Goal: Task Accomplishment & Management: Manage account settings

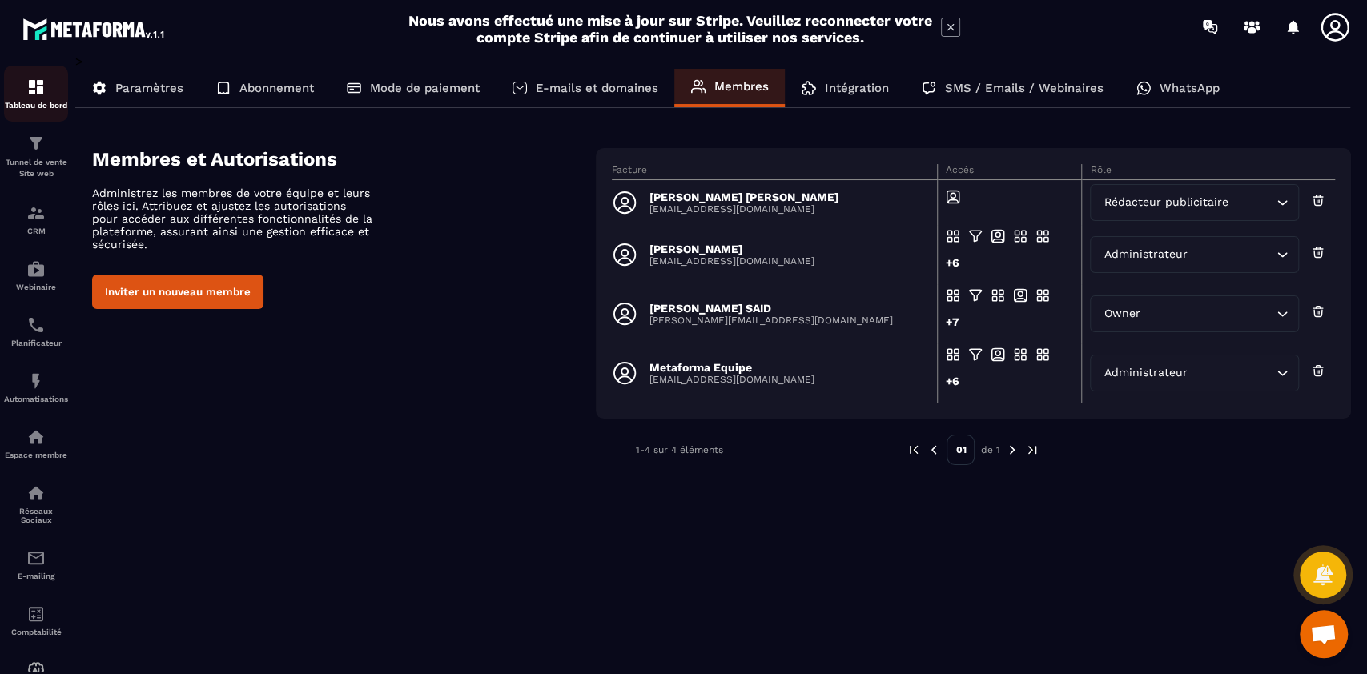
scroll to position [13258, 0]
click at [38, 99] on div "Tableau de bord" at bounding box center [36, 94] width 64 height 32
click at [38, 222] on img at bounding box center [35, 212] width 19 height 19
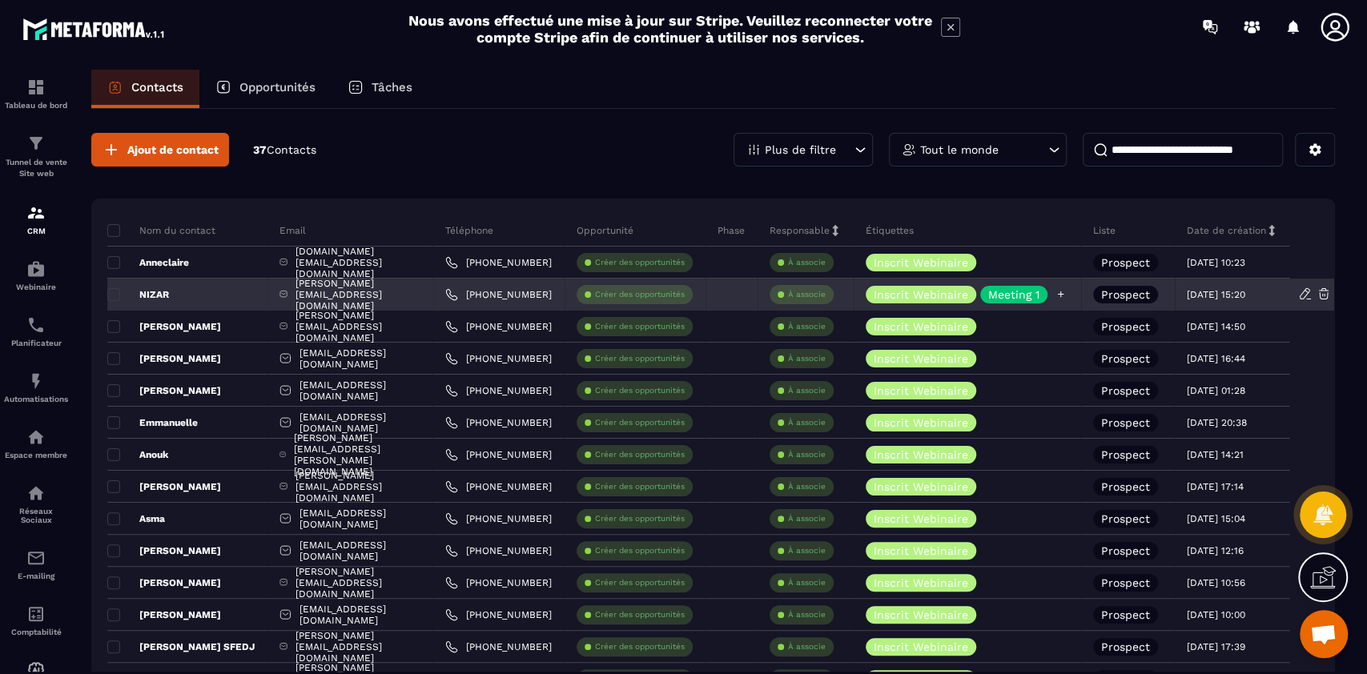
click at [1025, 295] on p "Meeting 1" at bounding box center [1013, 294] width 51 height 11
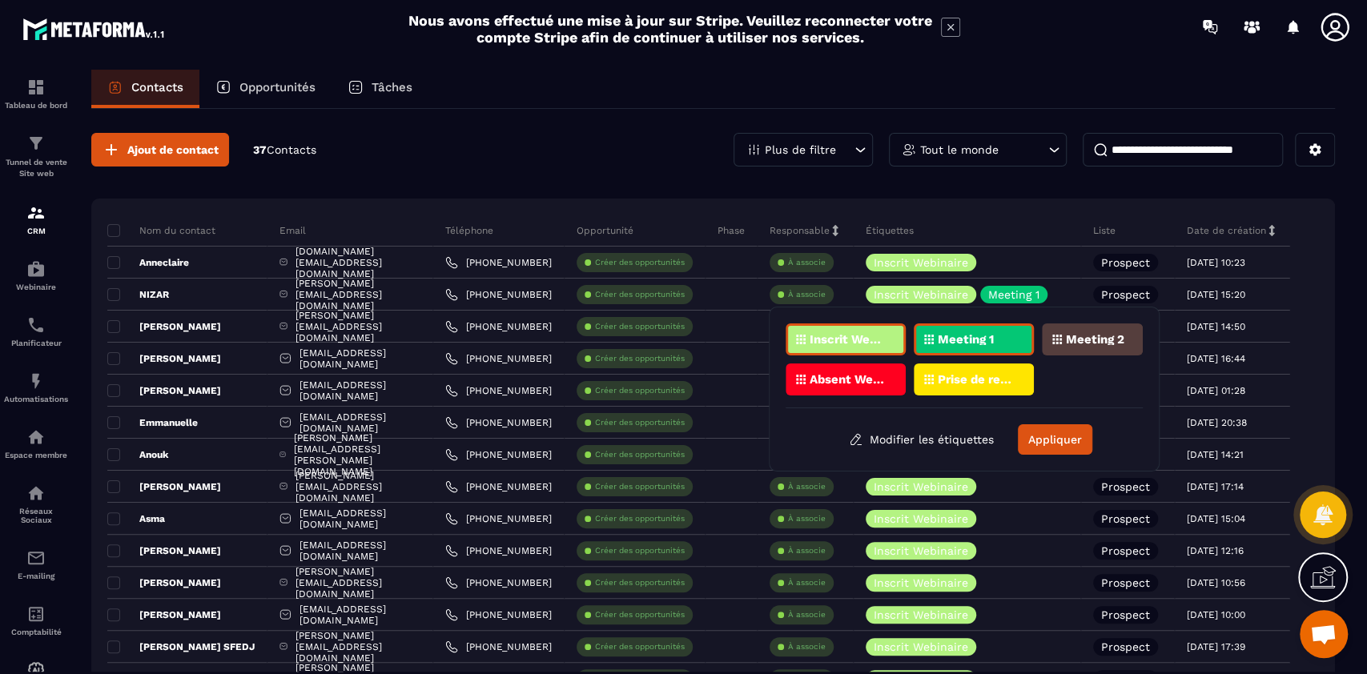
click at [975, 341] on p "Meeting 1" at bounding box center [966, 339] width 56 height 11
click at [1060, 435] on button "Appliquer" at bounding box center [1055, 439] width 74 height 30
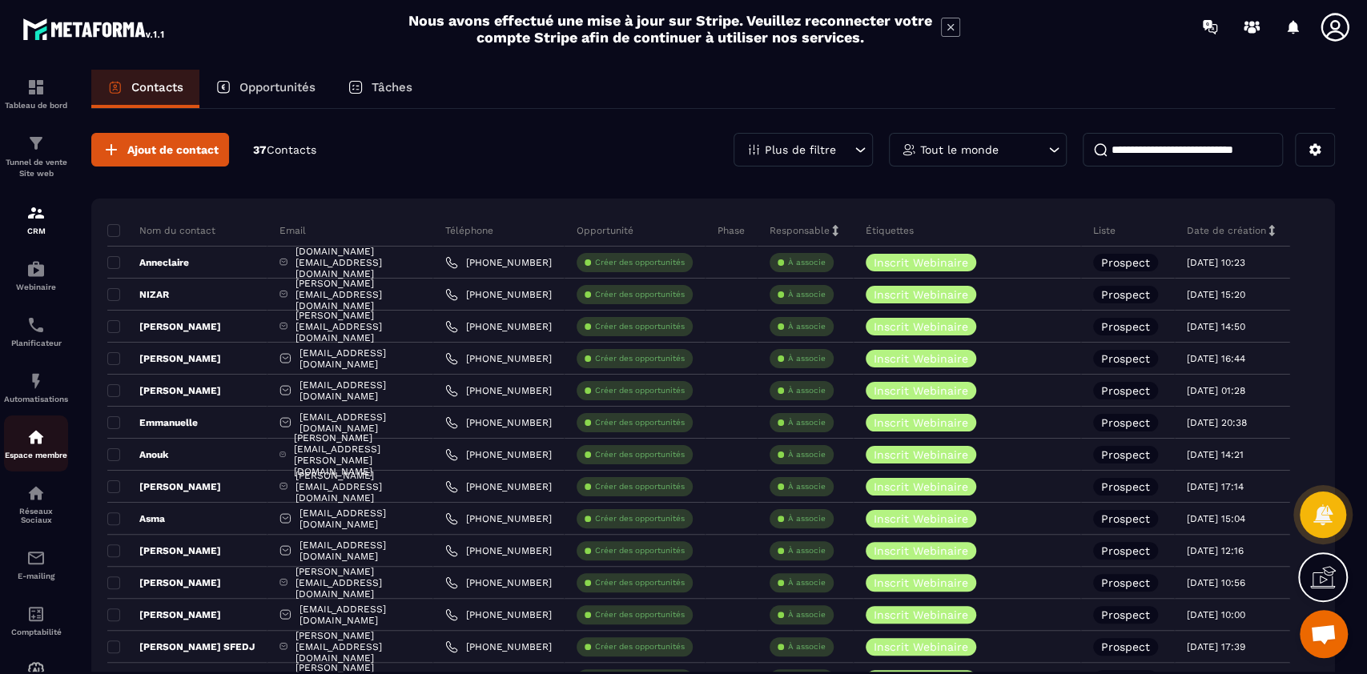
scroll to position [62, 0]
click at [32, 325] on img at bounding box center [35, 324] width 19 height 19
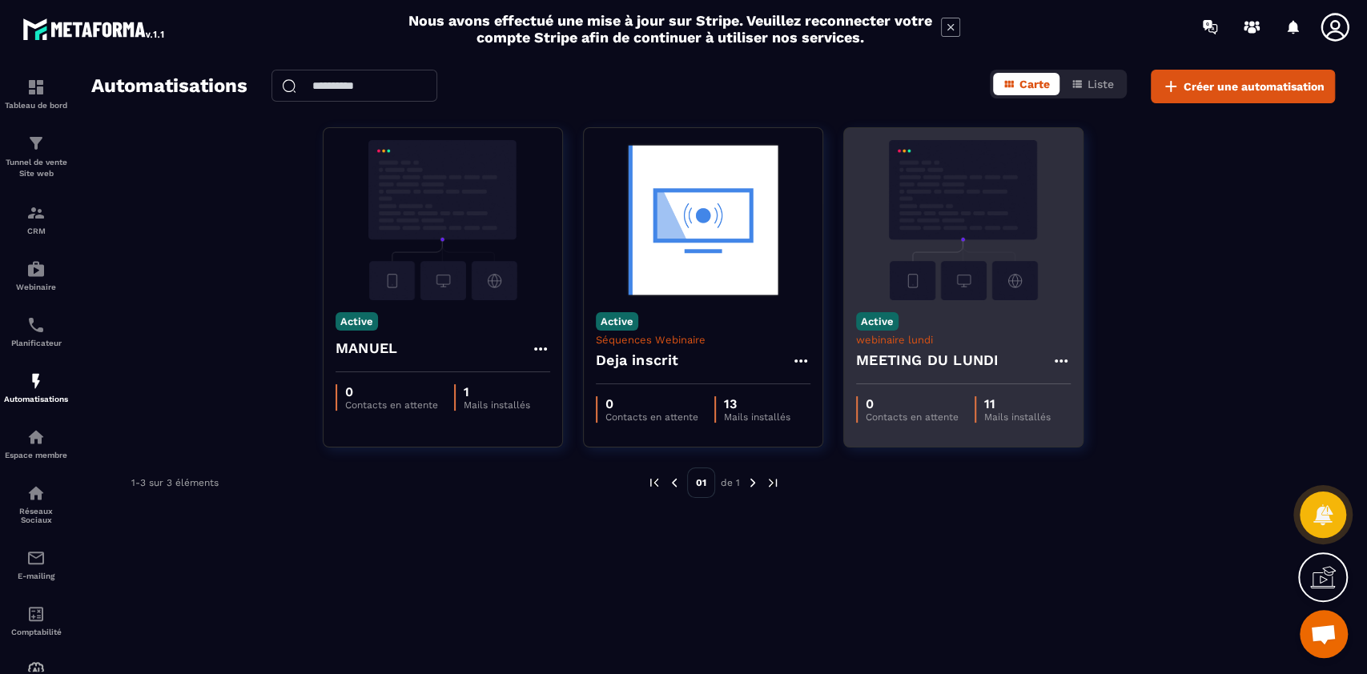
click at [1012, 311] on div "Active webinaire lundi MEETING DU LUNDI" at bounding box center [963, 342] width 239 height 84
click at [987, 337] on p "webinaire lundi" at bounding box center [963, 340] width 215 height 12
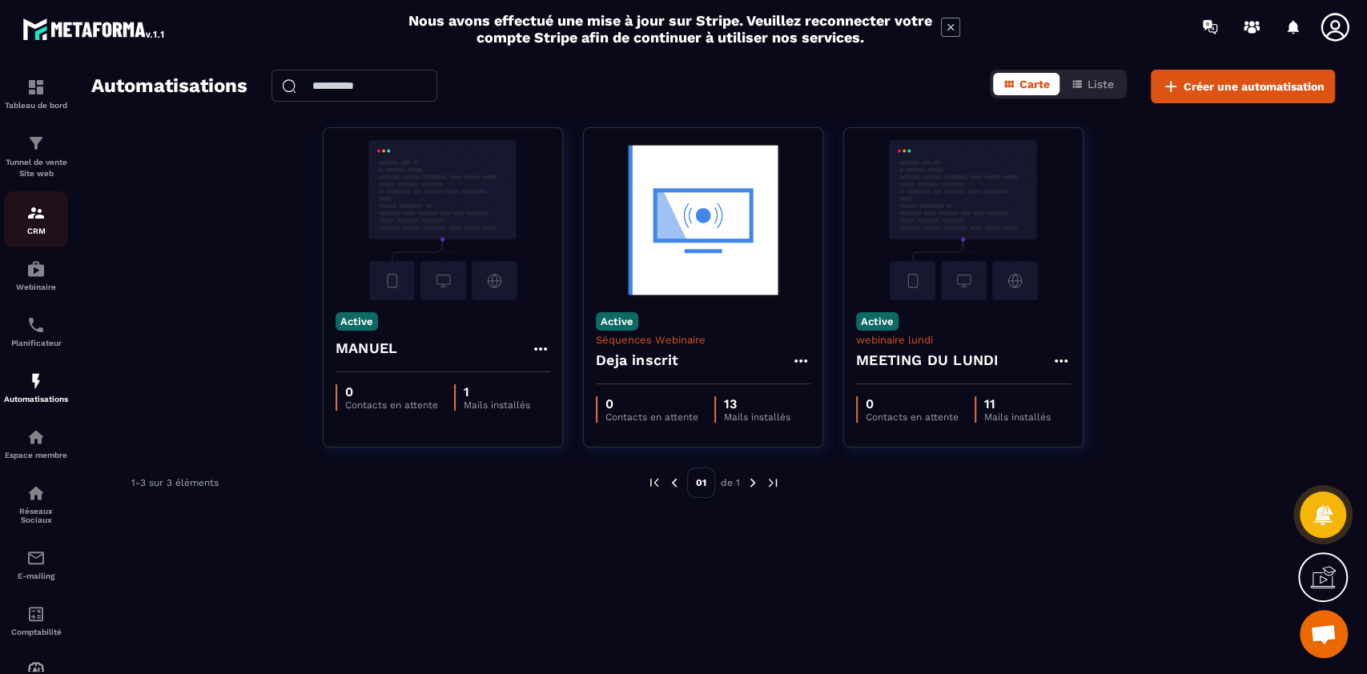
click at [43, 225] on div "CRM" at bounding box center [36, 219] width 64 height 32
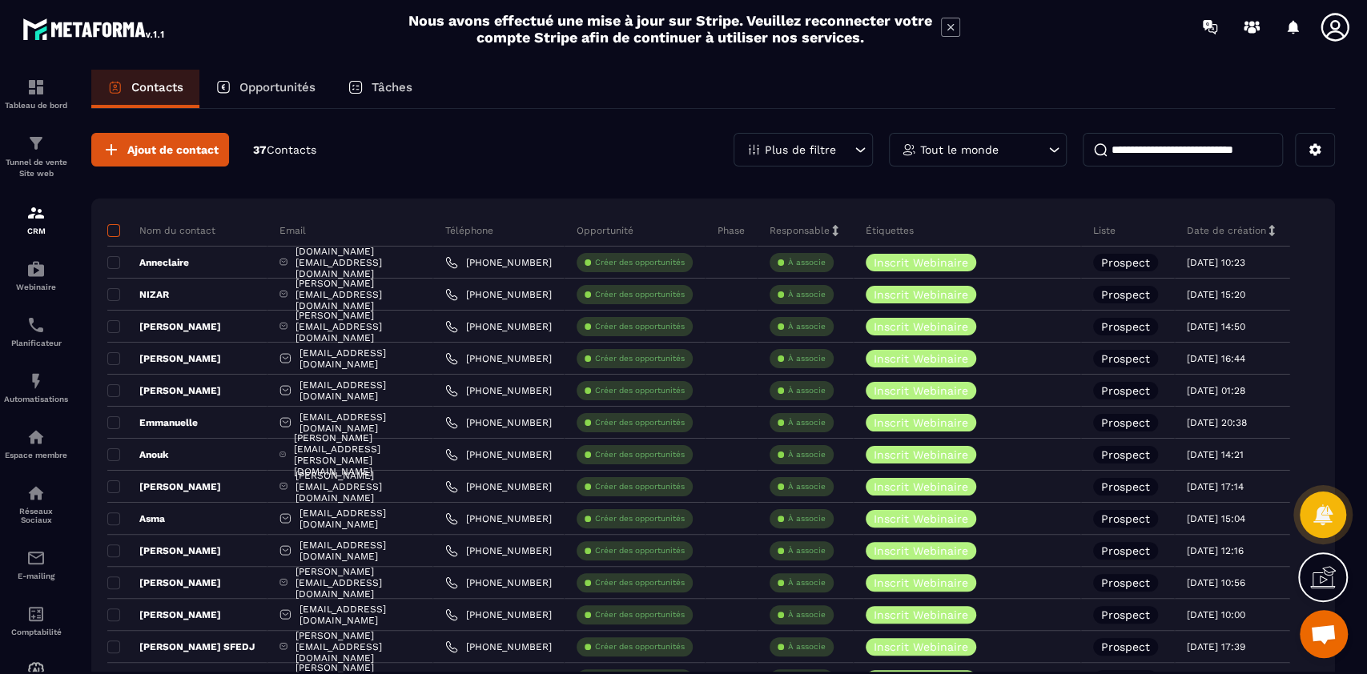
click at [112, 227] on span at bounding box center [113, 230] width 13 height 13
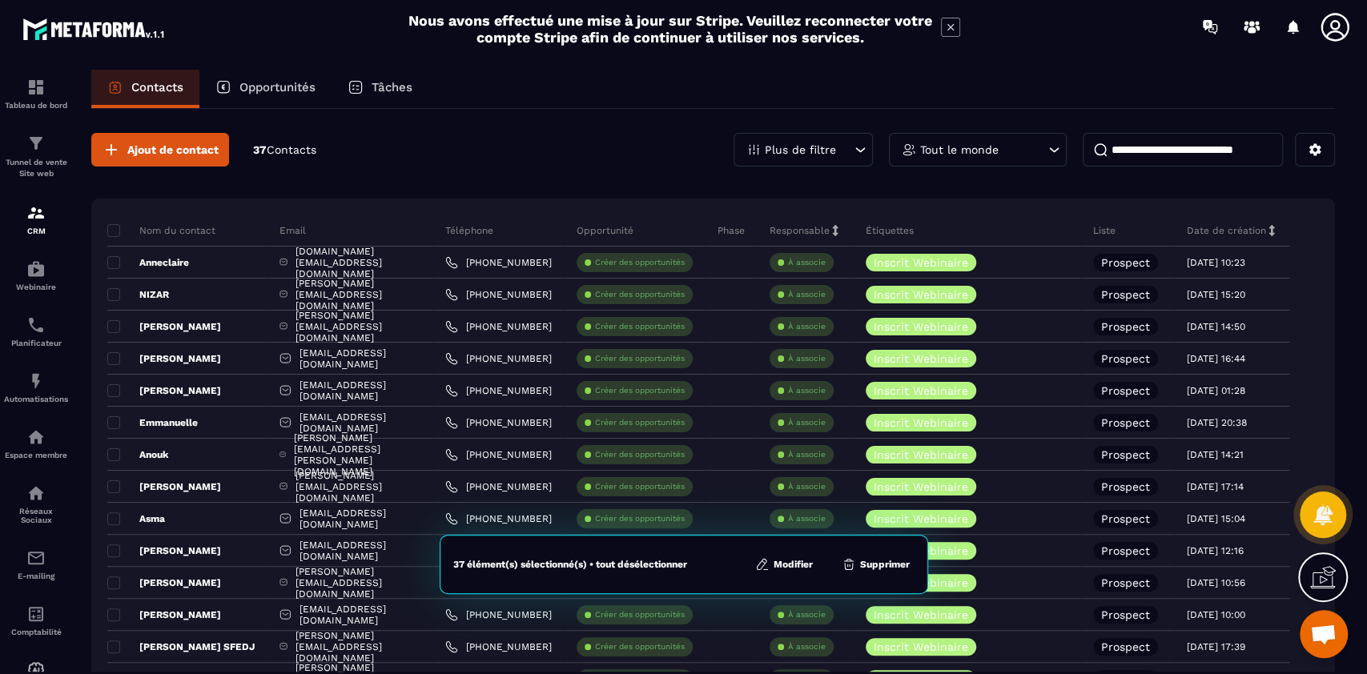
click at [798, 564] on button "Modifier" at bounding box center [783, 565] width 67 height 16
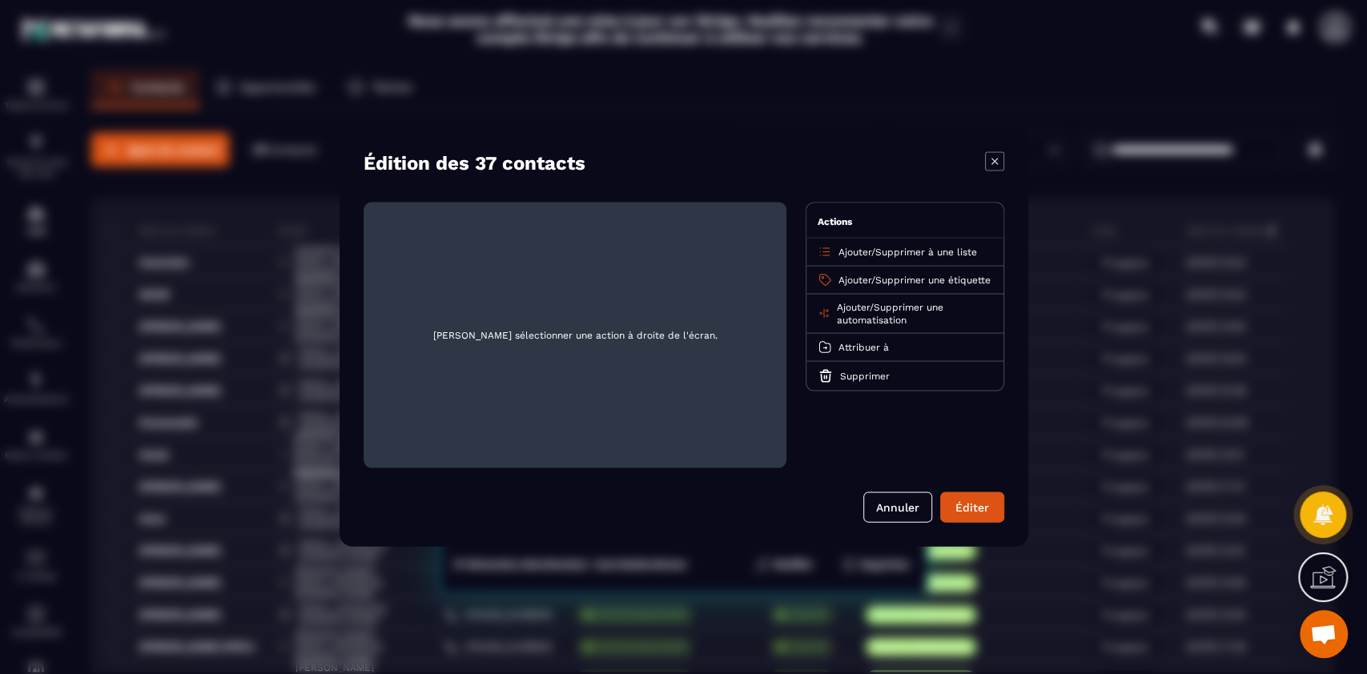
click at [918, 313] on span "Supprimer une automatisation" at bounding box center [889, 314] width 106 height 24
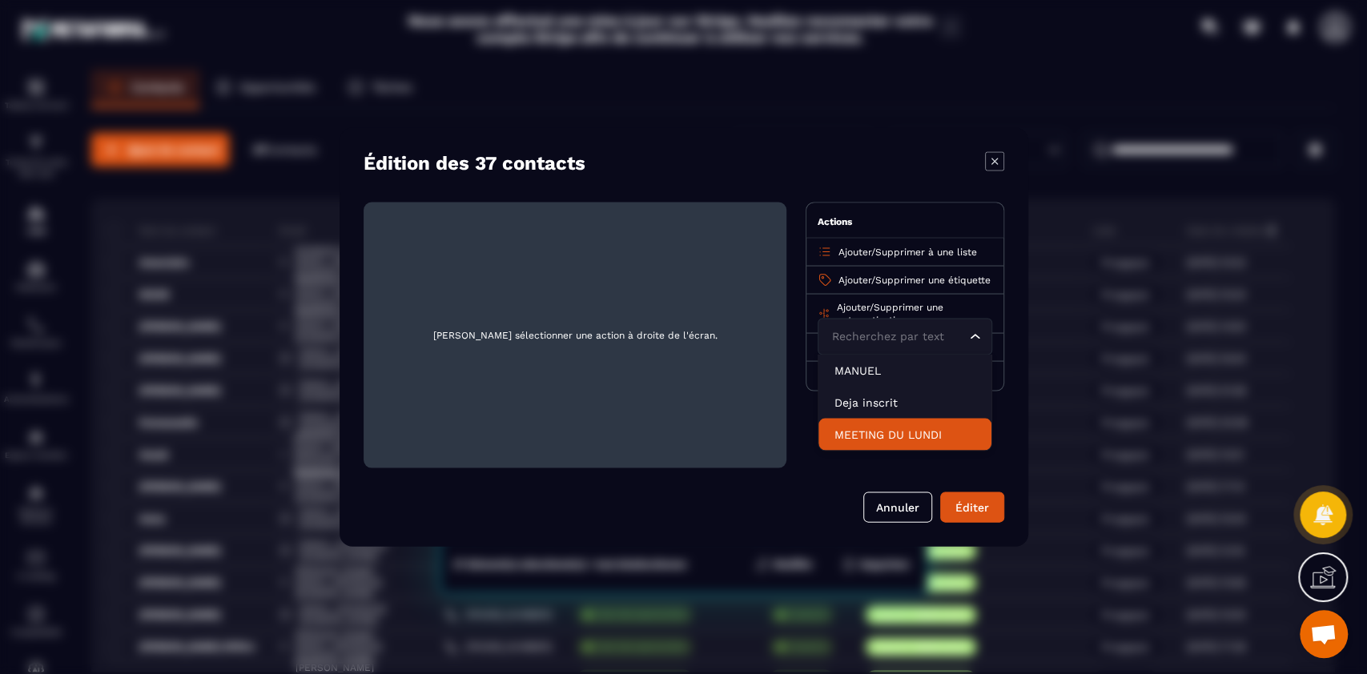
click at [885, 443] on p "MEETING DU LUNDI" at bounding box center [904, 435] width 141 height 16
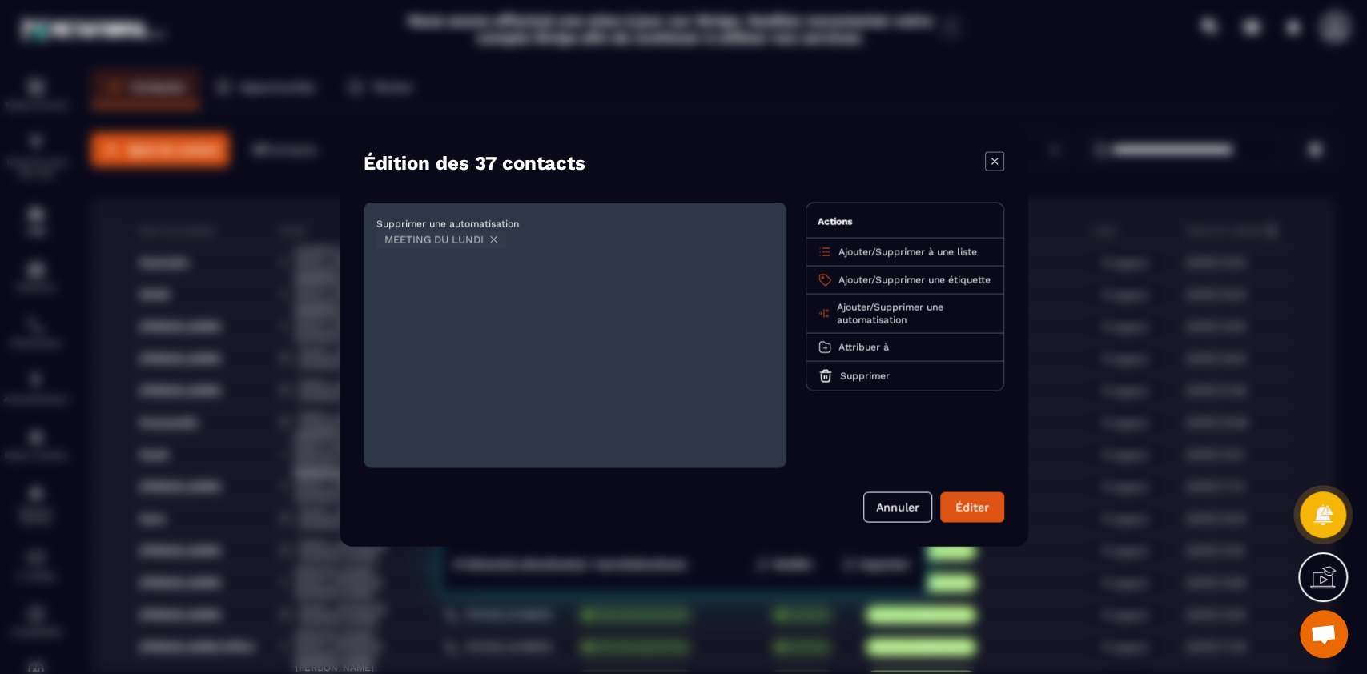
click at [910, 314] on span "Supprimer une automatisation" at bounding box center [889, 314] width 106 height 24
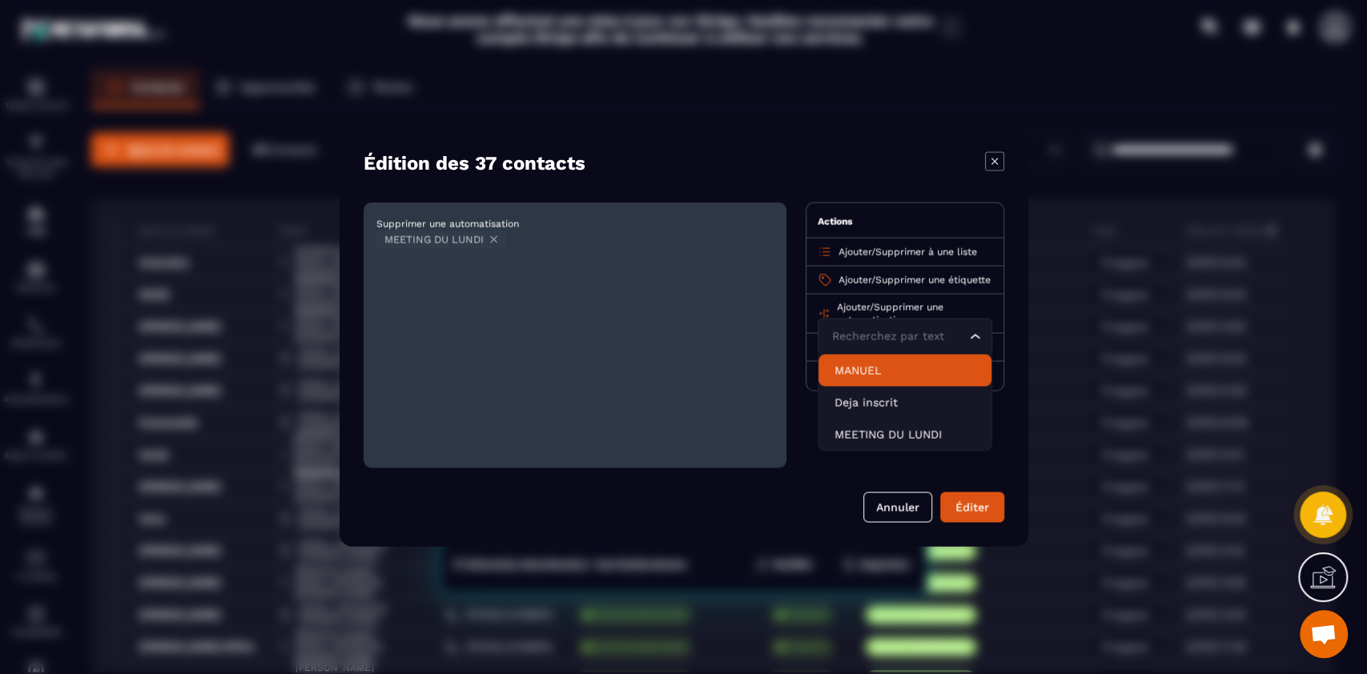
click at [907, 369] on li "MANUEL" at bounding box center [904, 371] width 173 height 32
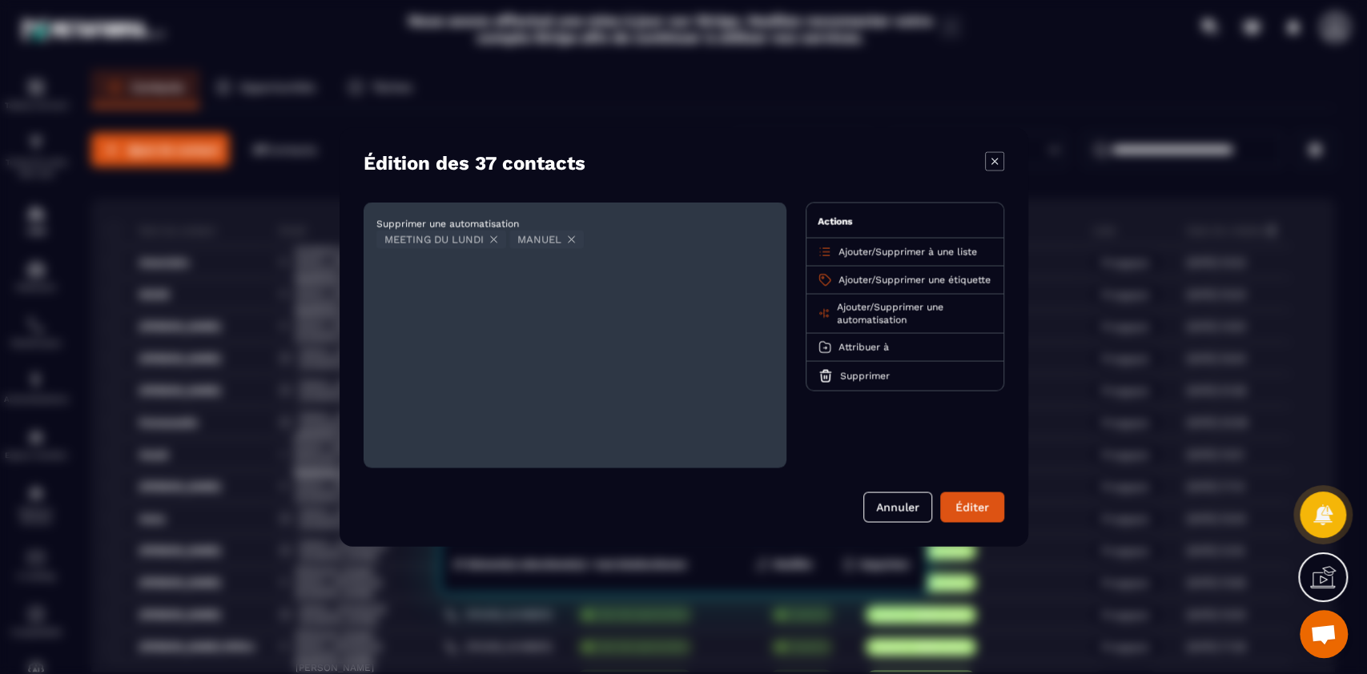
click at [916, 313] on span "Supprimer une automatisation" at bounding box center [889, 314] width 106 height 24
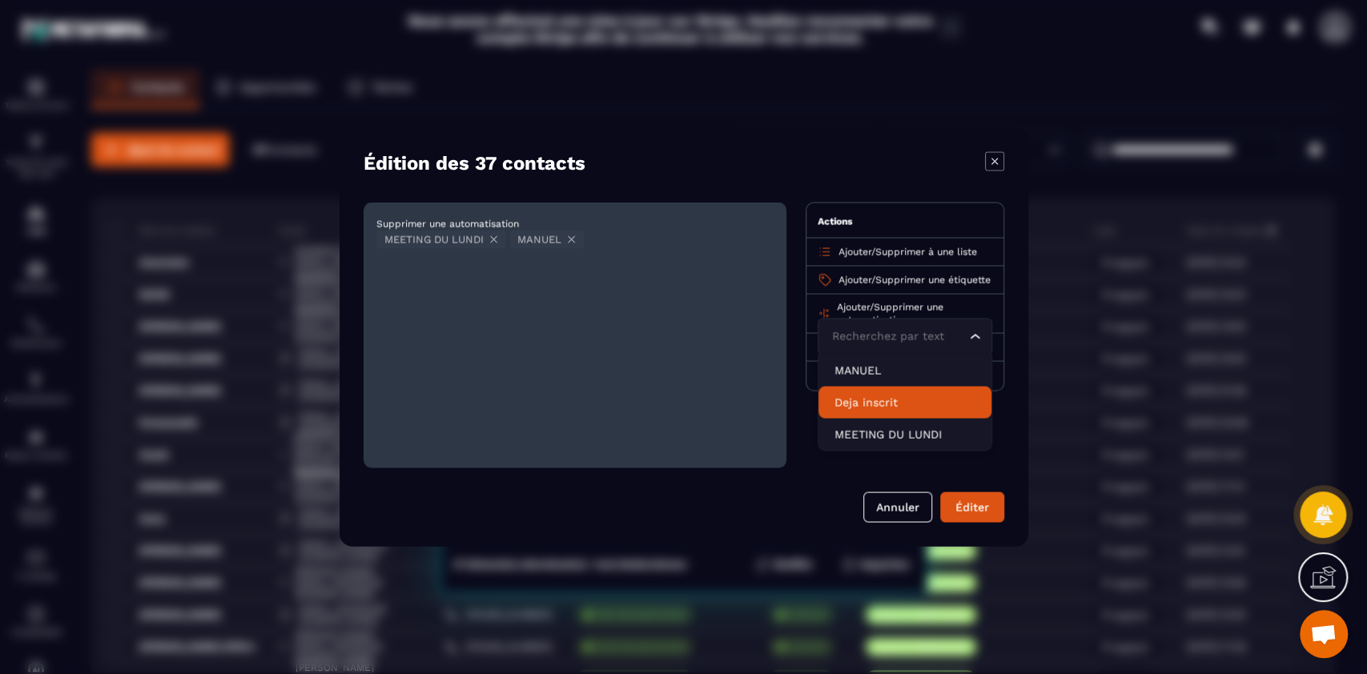
click at [890, 411] on p "Deja inscrit" at bounding box center [904, 403] width 141 height 16
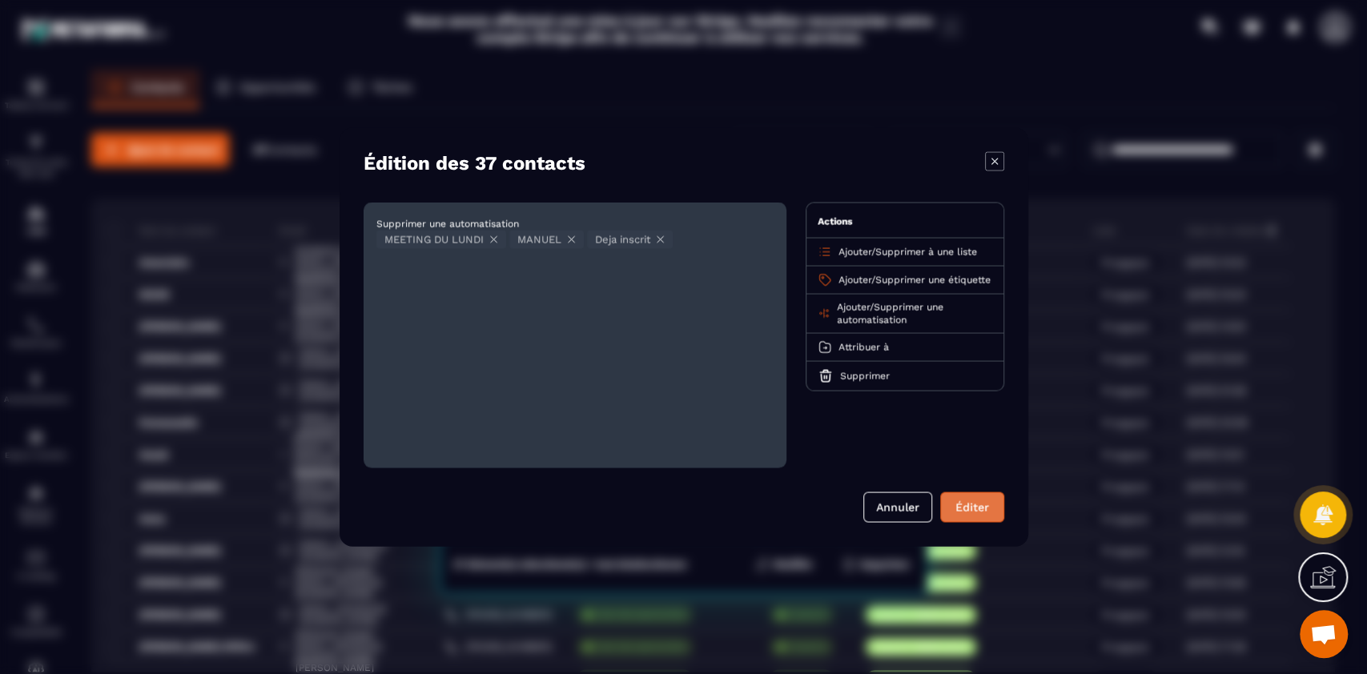
click at [968, 509] on button "Éditer" at bounding box center [972, 507] width 64 height 30
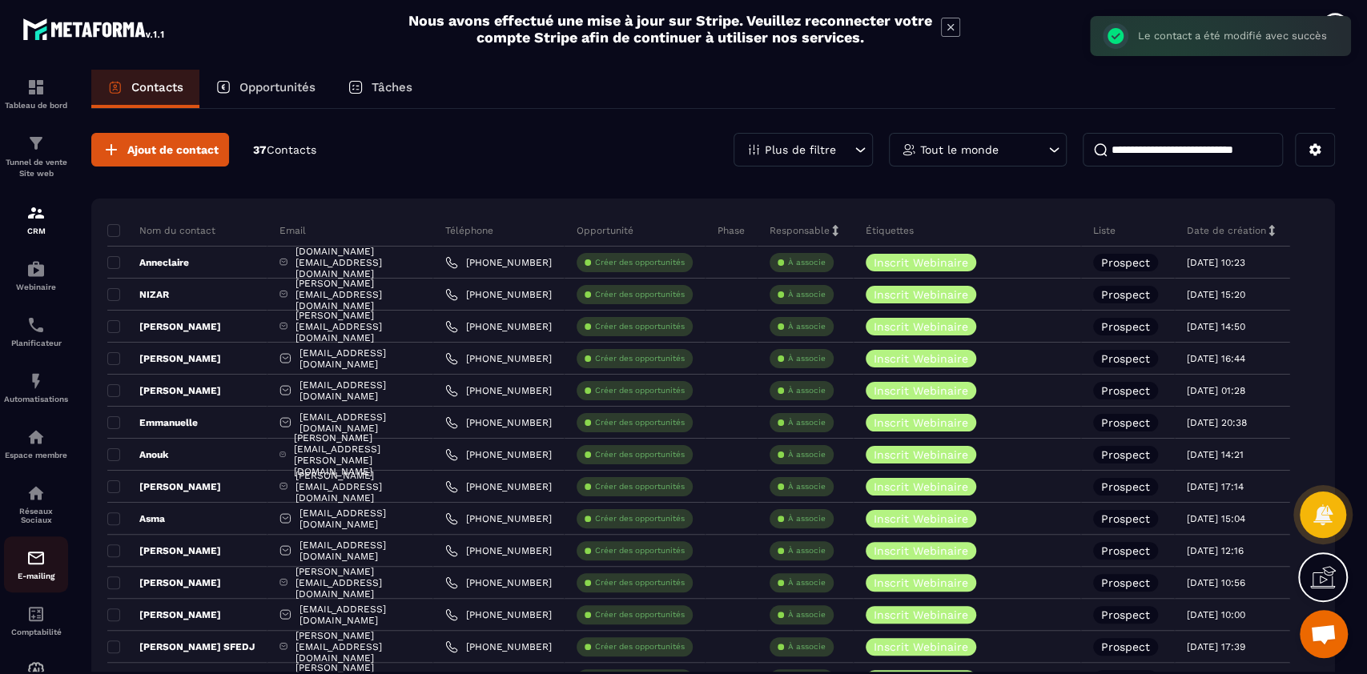
scroll to position [62, 0]
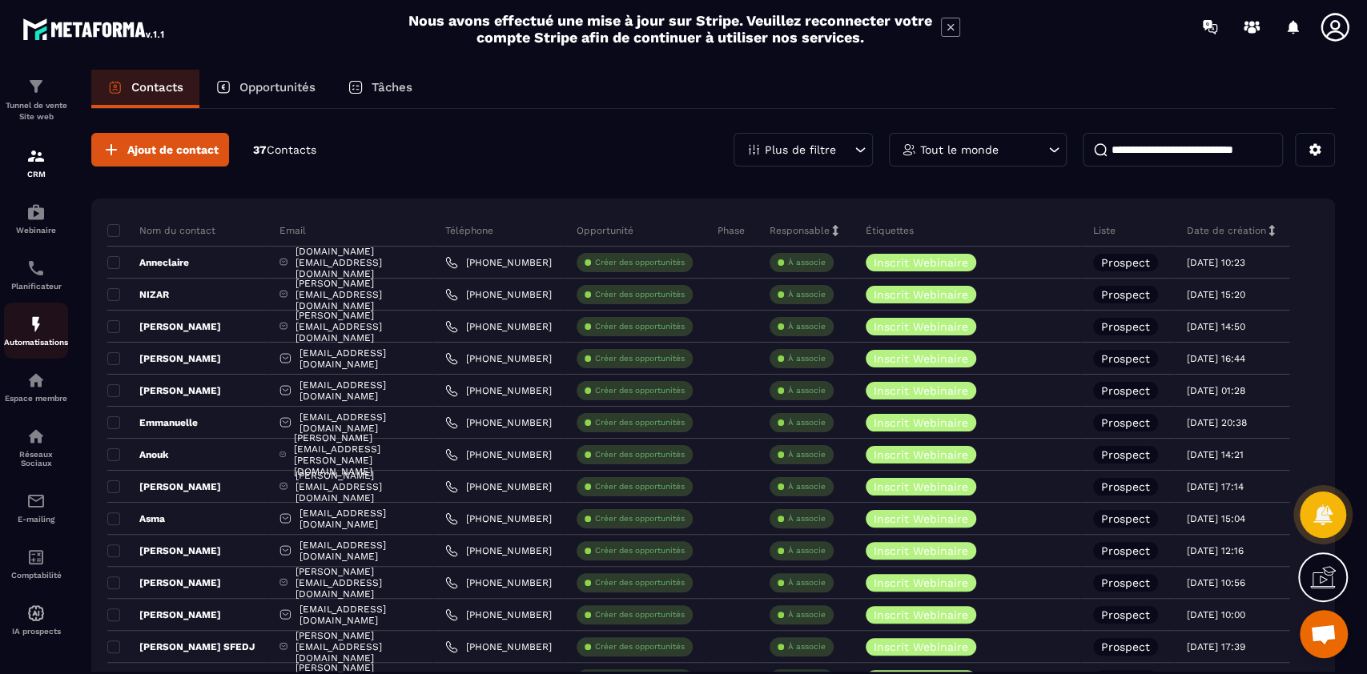
click at [38, 328] on img at bounding box center [35, 324] width 19 height 19
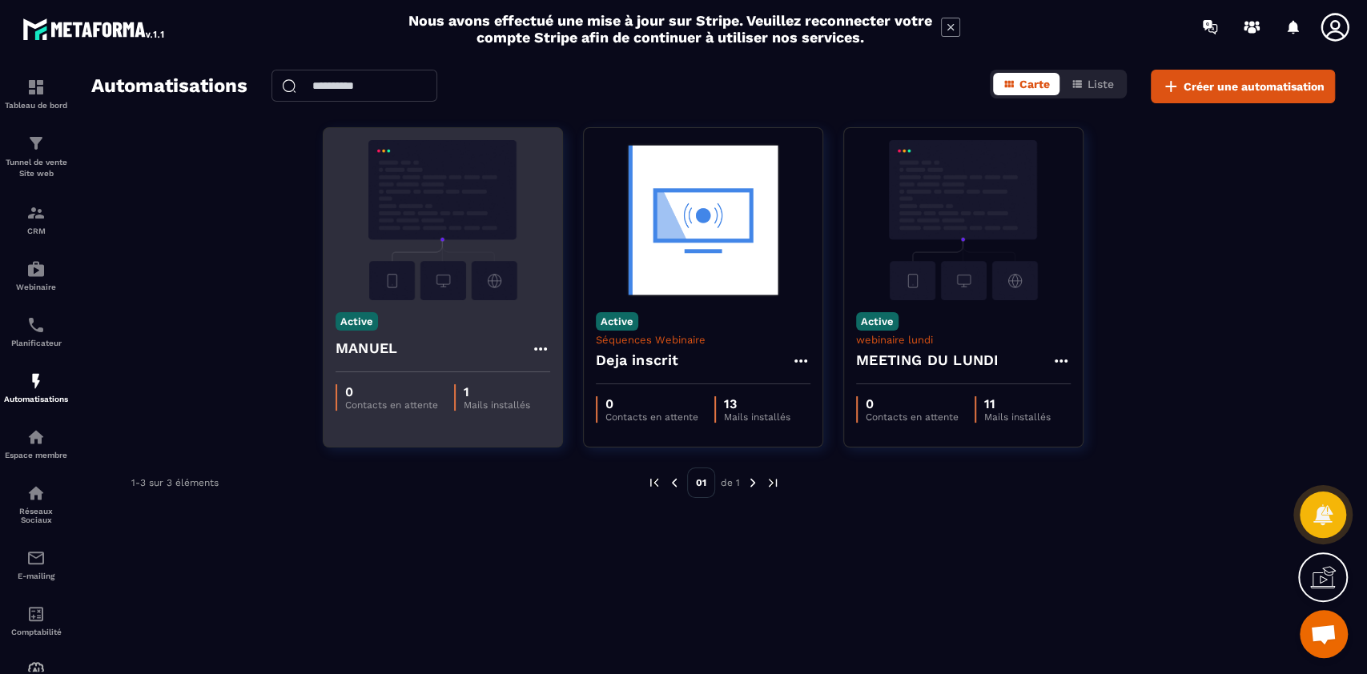
click at [372, 315] on p "Active" at bounding box center [357, 321] width 42 height 18
click at [423, 266] on img at bounding box center [443, 220] width 215 height 160
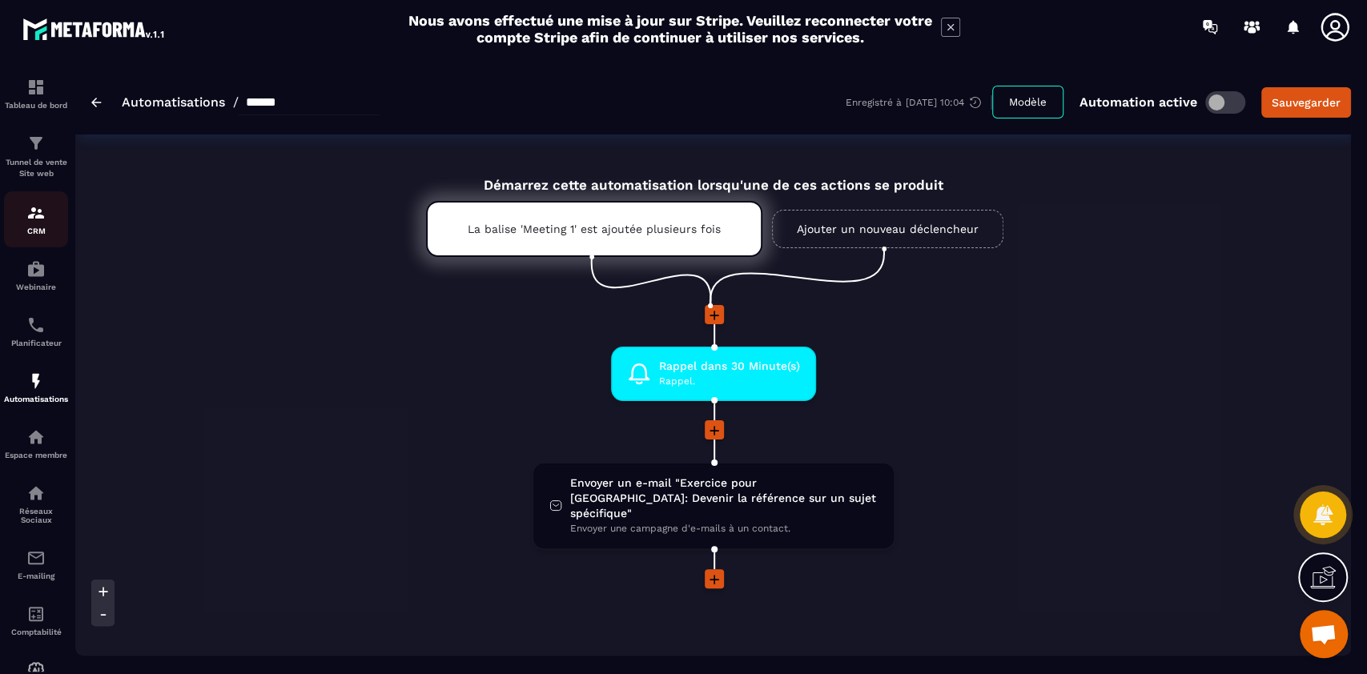
click at [38, 227] on p "CRM" at bounding box center [36, 231] width 64 height 9
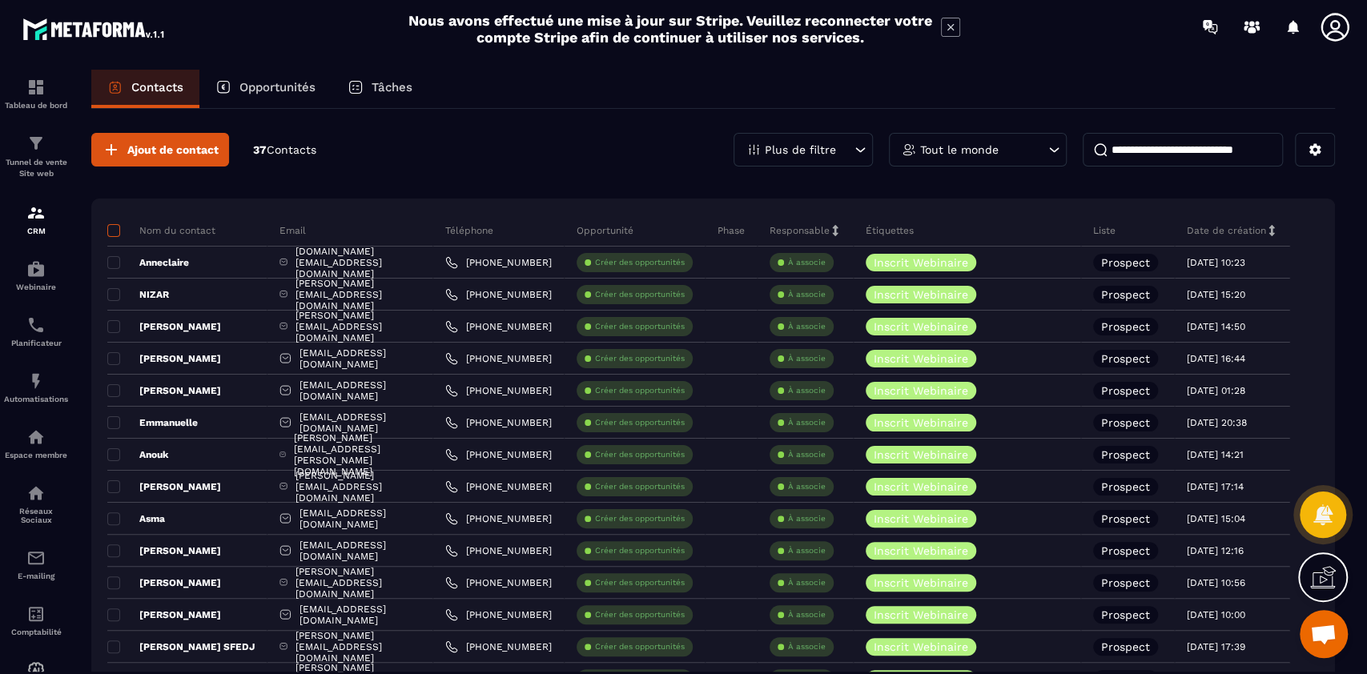
click at [114, 234] on span at bounding box center [113, 230] width 13 height 13
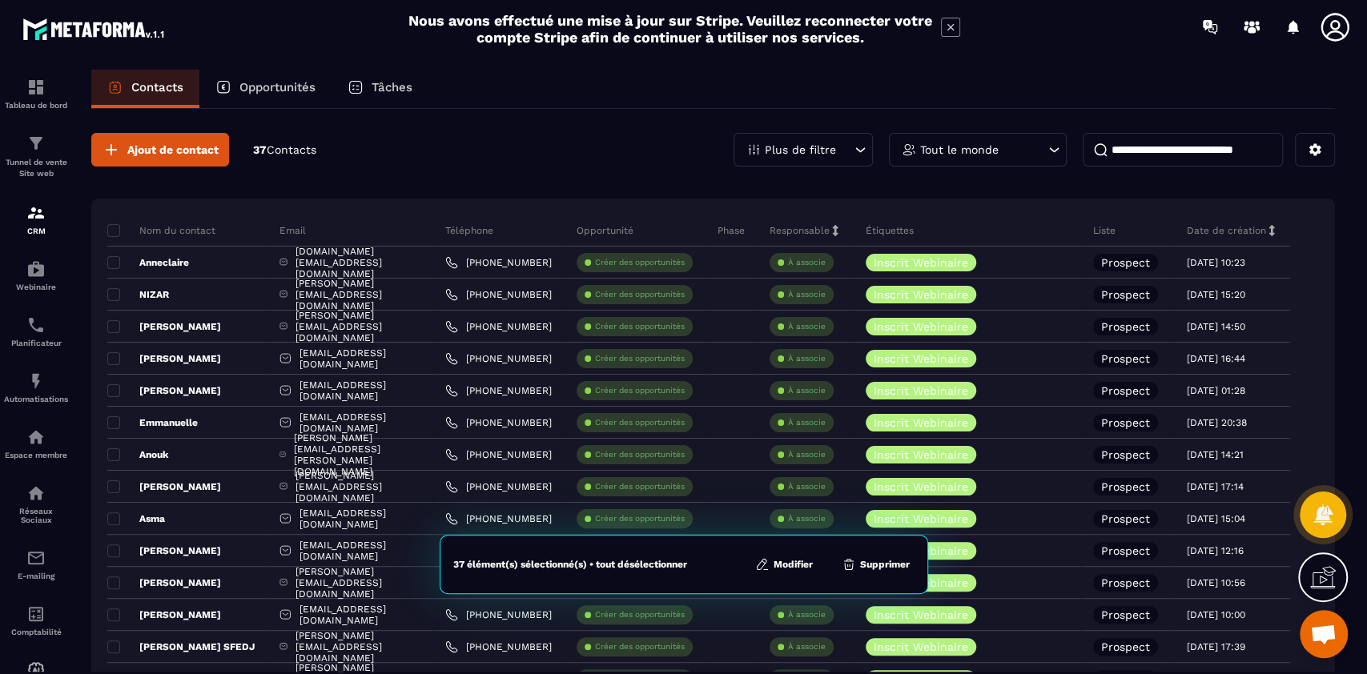
click at [780, 560] on button "Modifier" at bounding box center [783, 565] width 67 height 16
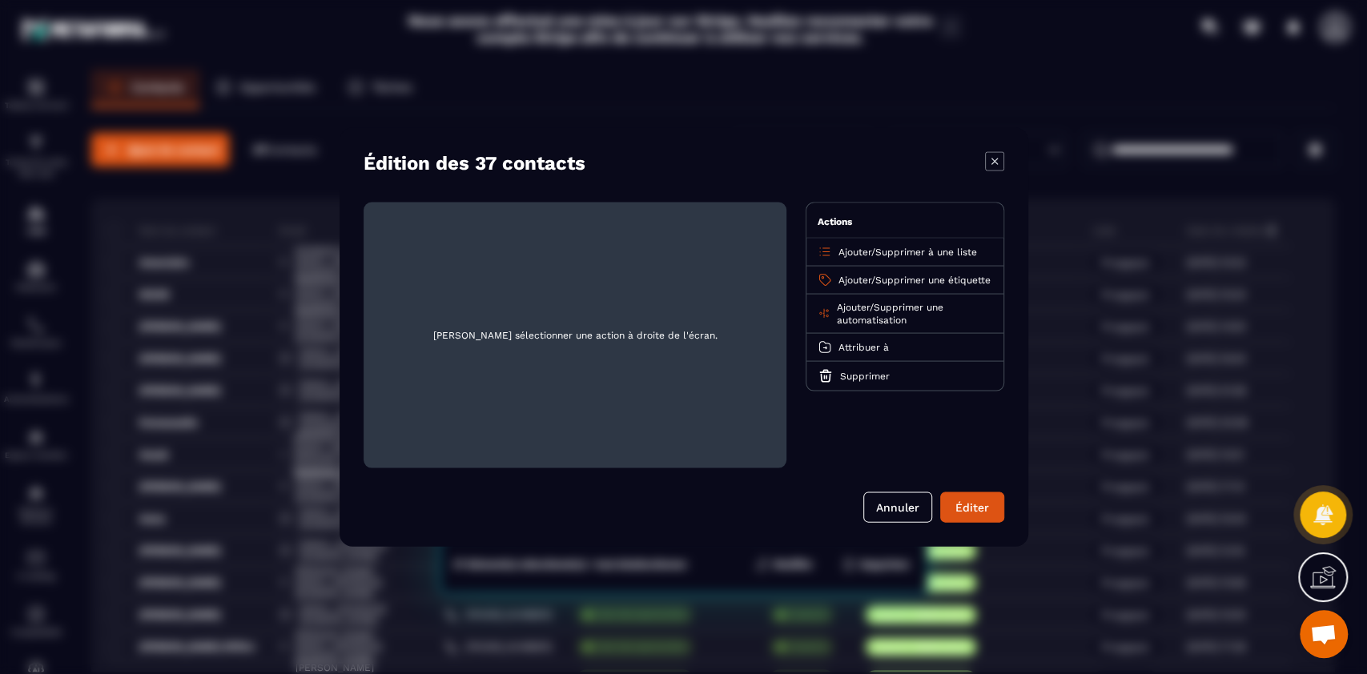
click at [858, 271] on div "Ajouter / Supprimer une étiquette" at bounding box center [904, 281] width 197 height 28
click at [854, 281] on span "Ajouter" at bounding box center [854, 280] width 33 height 11
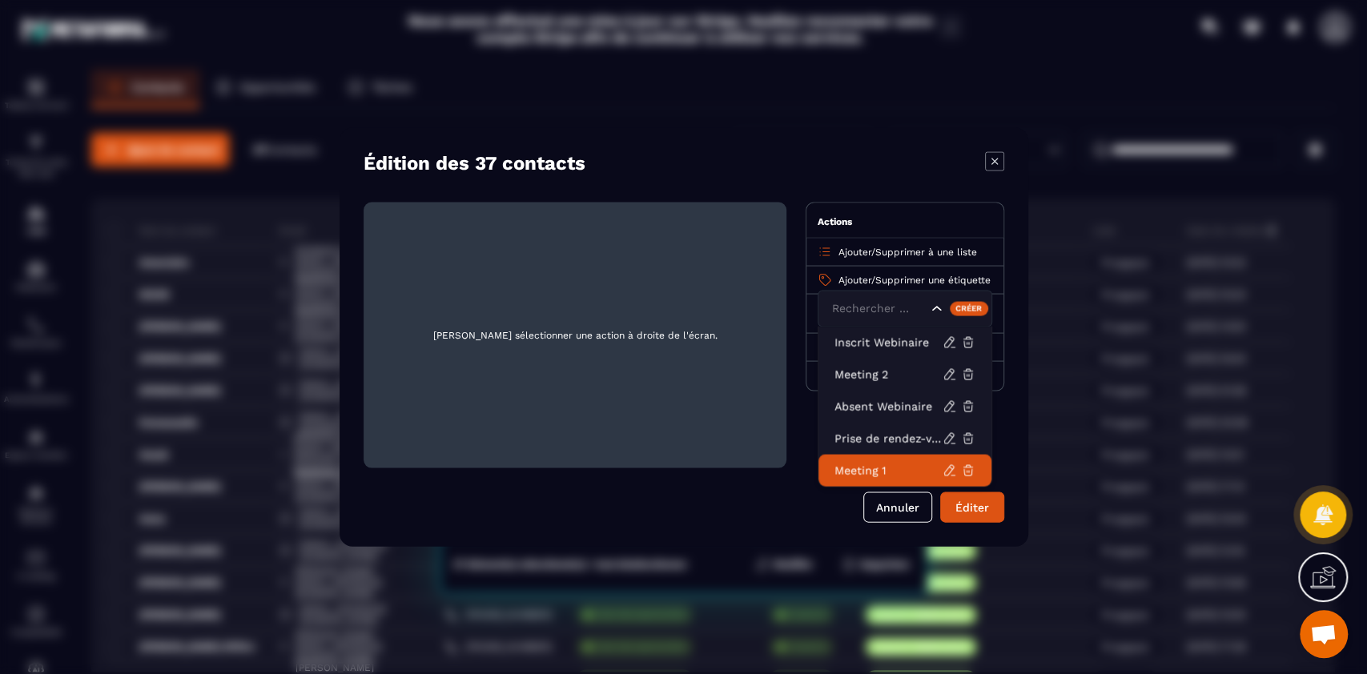
click at [878, 466] on p "Meeting 1" at bounding box center [888, 471] width 108 height 16
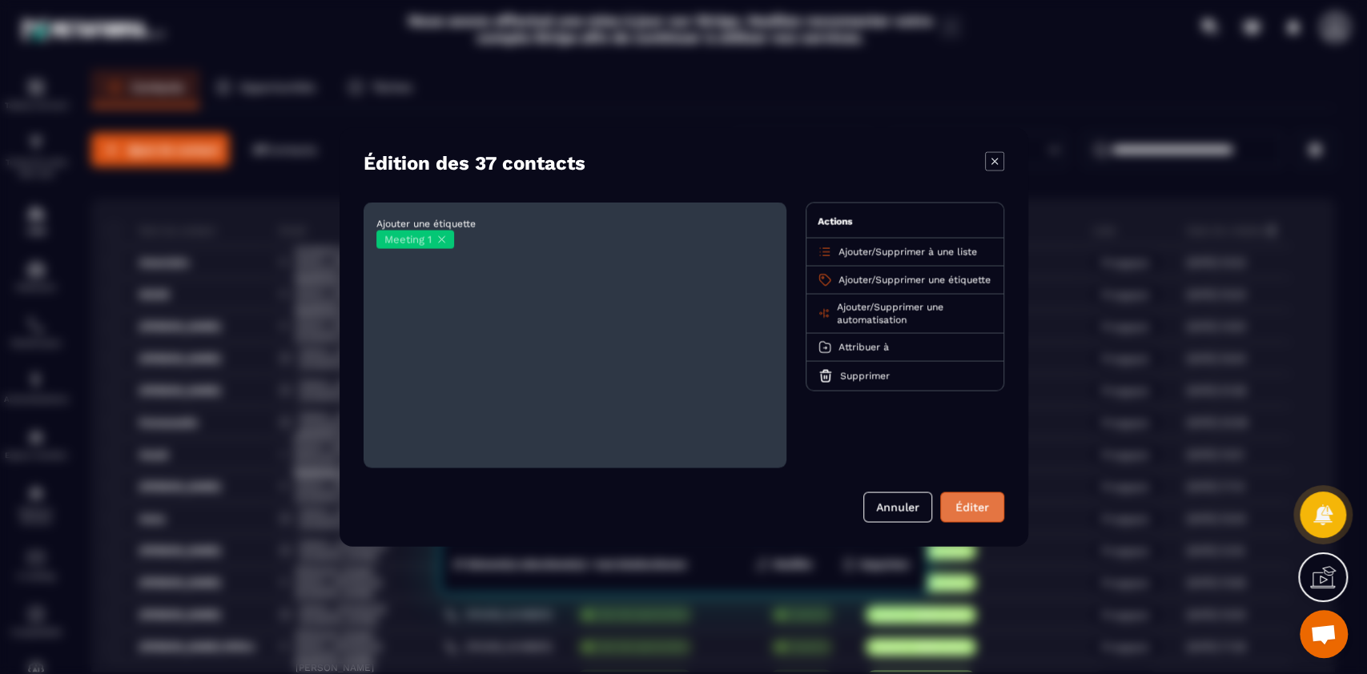
click at [972, 504] on button "Éditer" at bounding box center [972, 507] width 64 height 30
